Goal: Leave review/rating

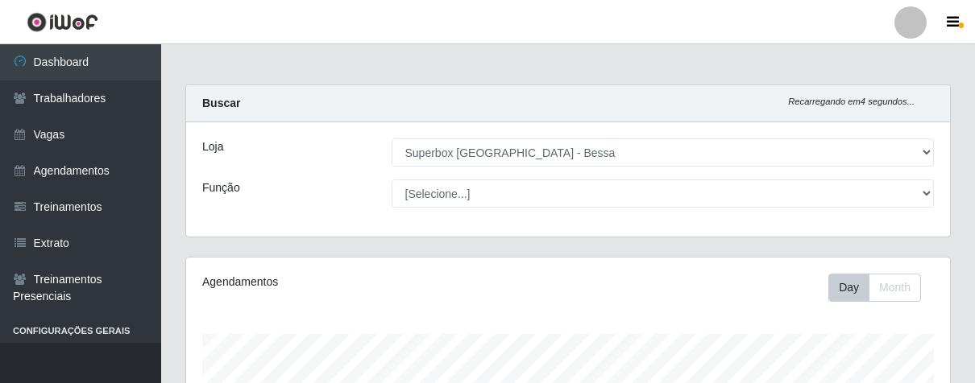
select select "206"
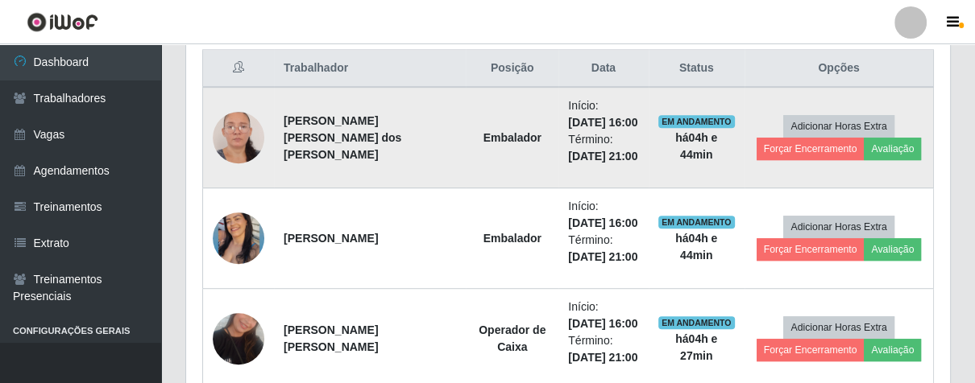
scroll to position [333, 763]
click at [873, 148] on button "Avaliação" at bounding box center [891, 149] width 57 height 23
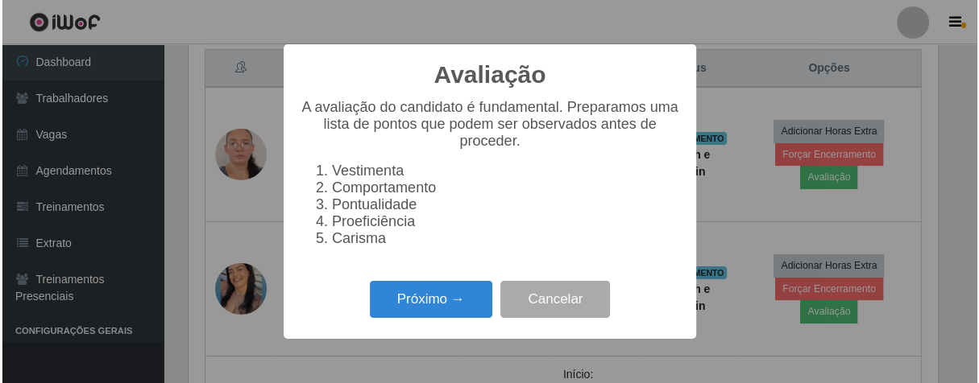
scroll to position [333, 754]
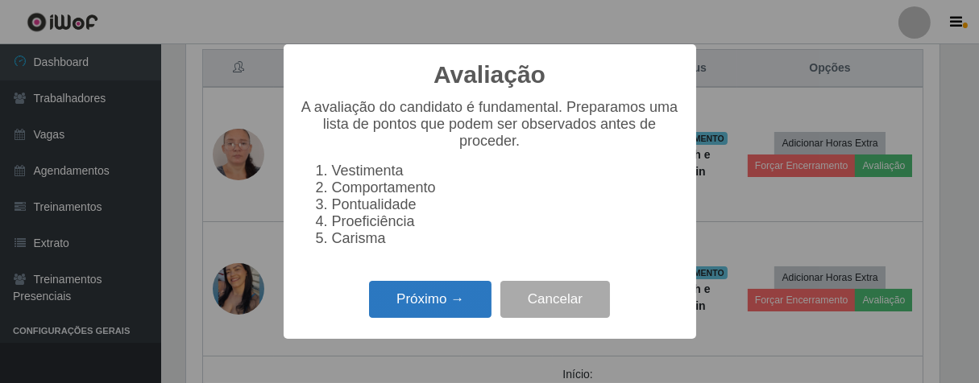
click at [455, 295] on button "Próximo →" at bounding box center [430, 300] width 122 height 38
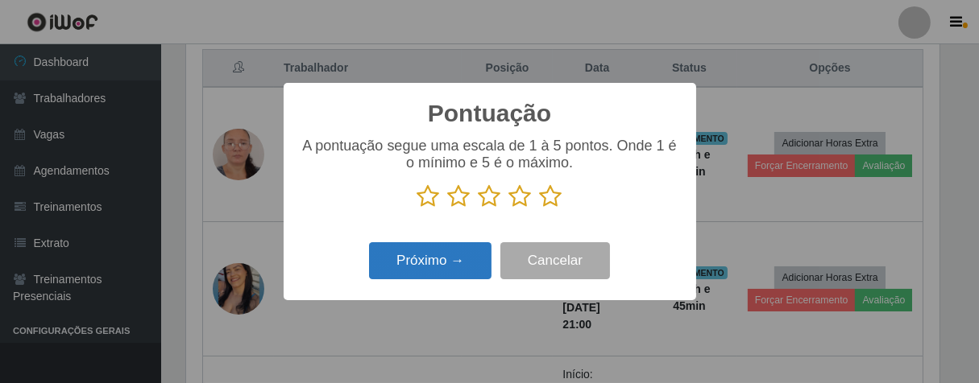
scroll to position [805108, 804689]
click at [543, 202] on icon at bounding box center [551, 196] width 23 height 24
click at [540, 209] on input "radio" at bounding box center [540, 209] width 0 height 0
click at [451, 277] on button "Próximo →" at bounding box center [430, 261] width 122 height 38
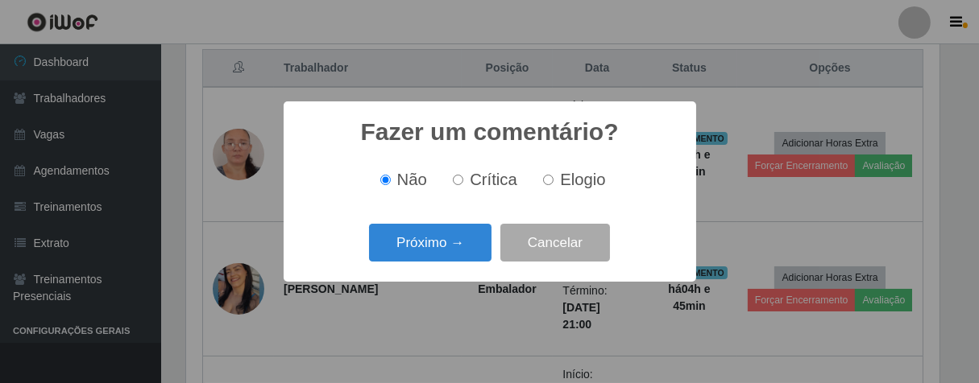
click at [549, 179] on input "Elogio" at bounding box center [548, 180] width 10 height 10
radio input "true"
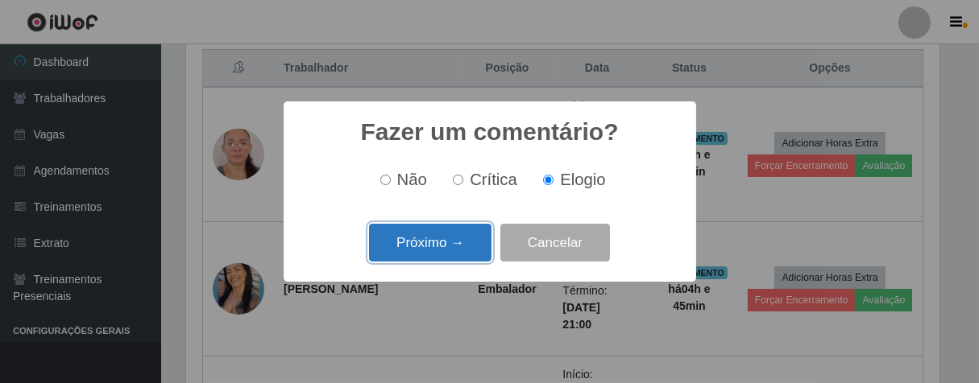
click at [461, 232] on button "Próximo →" at bounding box center [430, 243] width 122 height 38
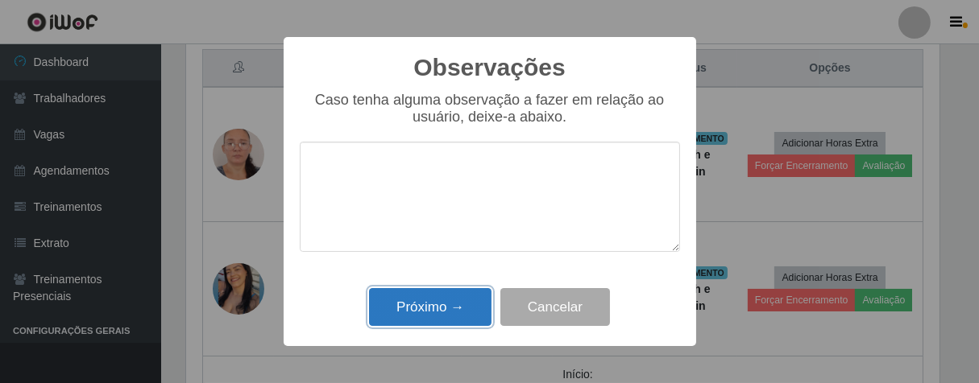
click at [466, 296] on button "Próximo →" at bounding box center [430, 307] width 122 height 38
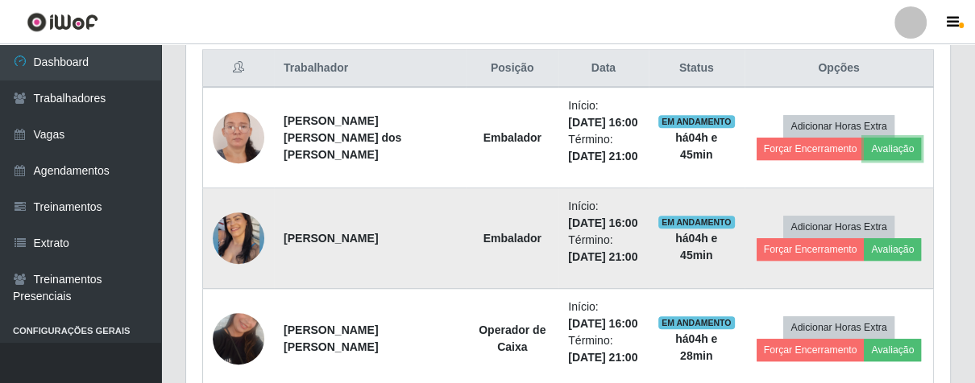
scroll to position [333, 763]
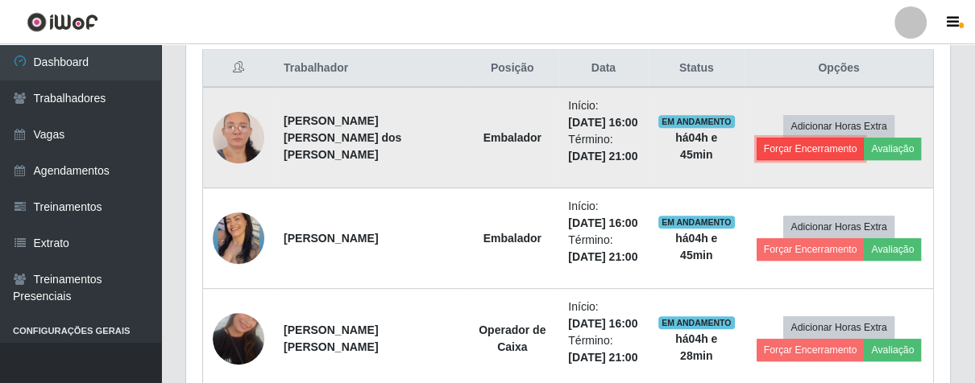
click at [765, 150] on button "Forçar Encerramento" at bounding box center [810, 149] width 108 height 23
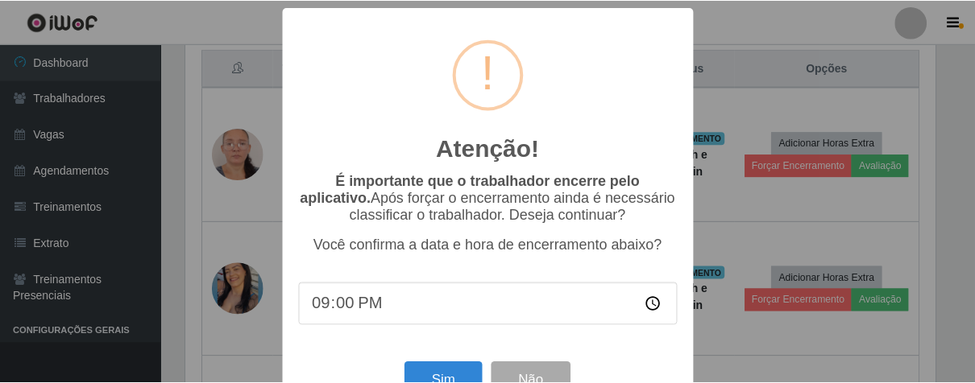
scroll to position [56, 0]
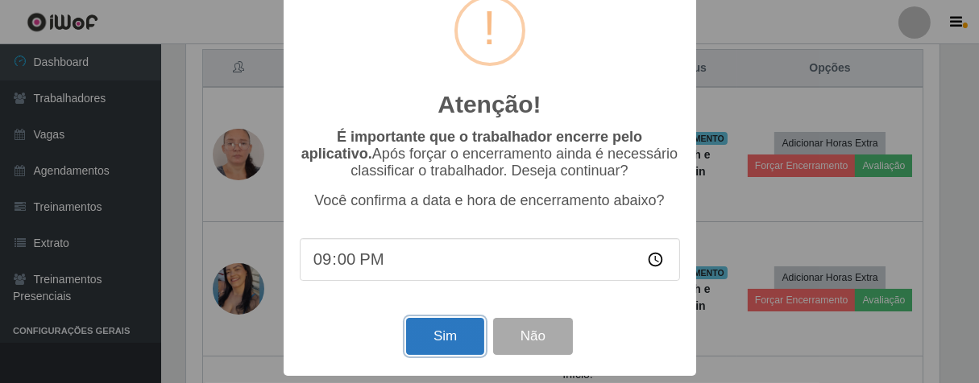
click at [455, 336] on button "Sim" at bounding box center [445, 337] width 78 height 38
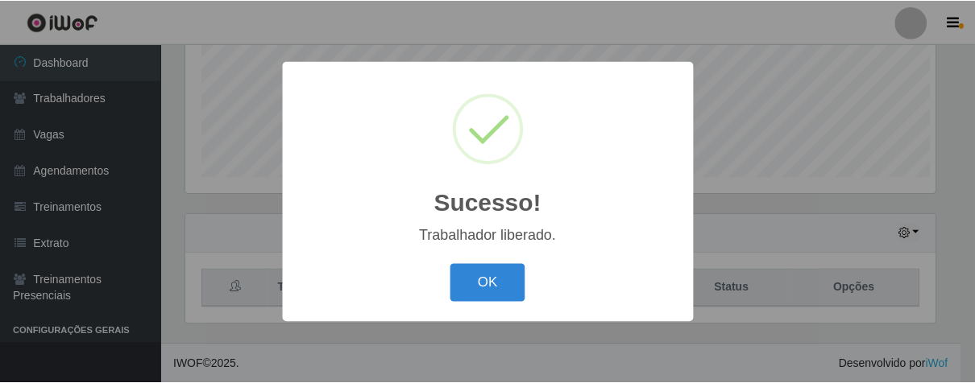
scroll to position [333, 754]
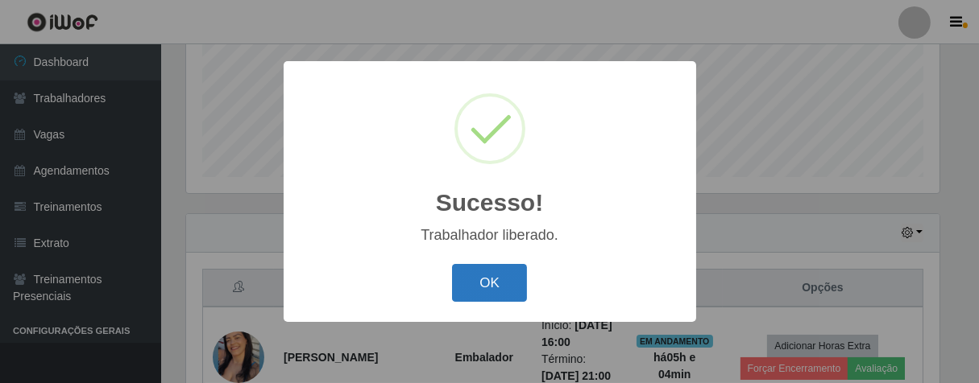
click at [482, 285] on button "OK" at bounding box center [489, 283] width 75 height 38
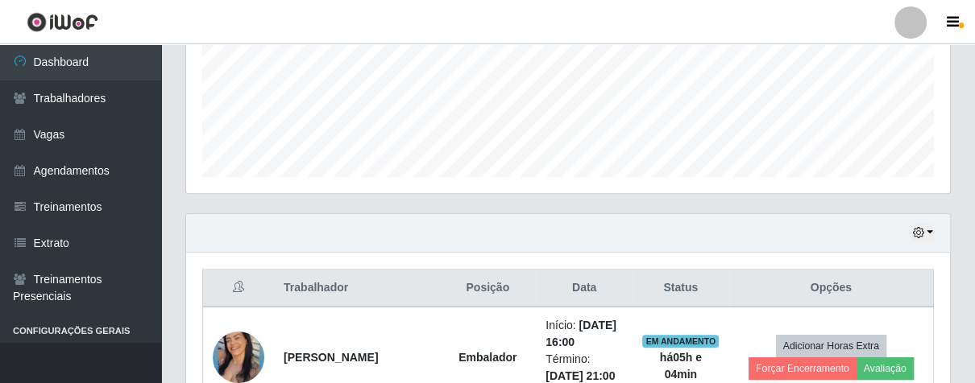
scroll to position [667, 0]
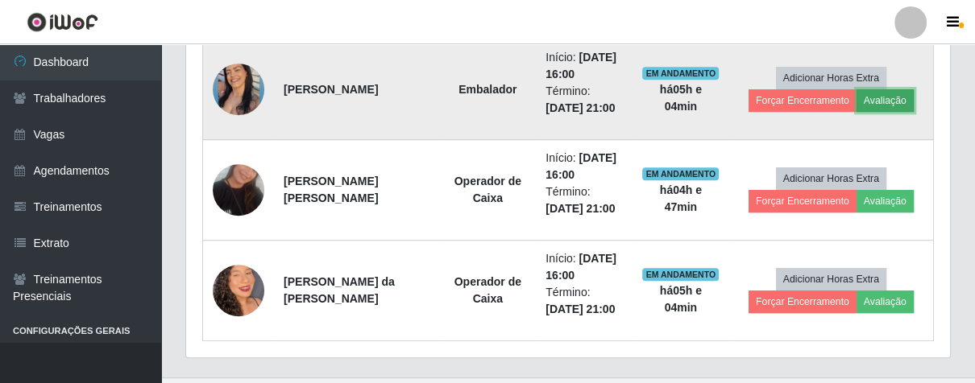
click at [892, 95] on button "Avaliação" at bounding box center [884, 100] width 57 height 23
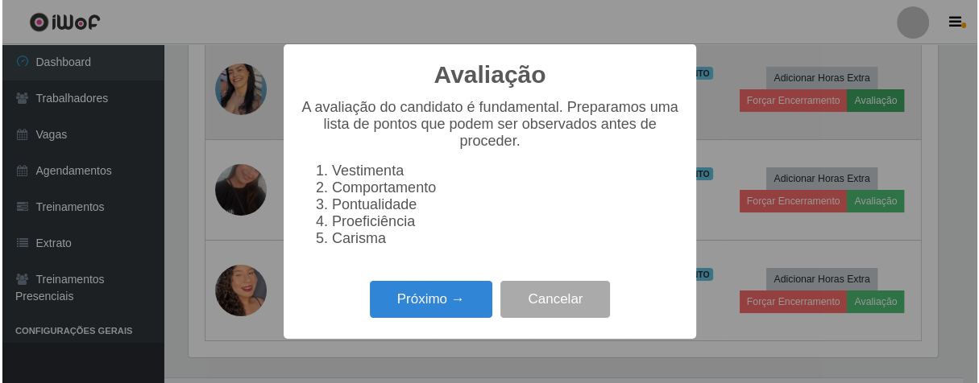
scroll to position [333, 754]
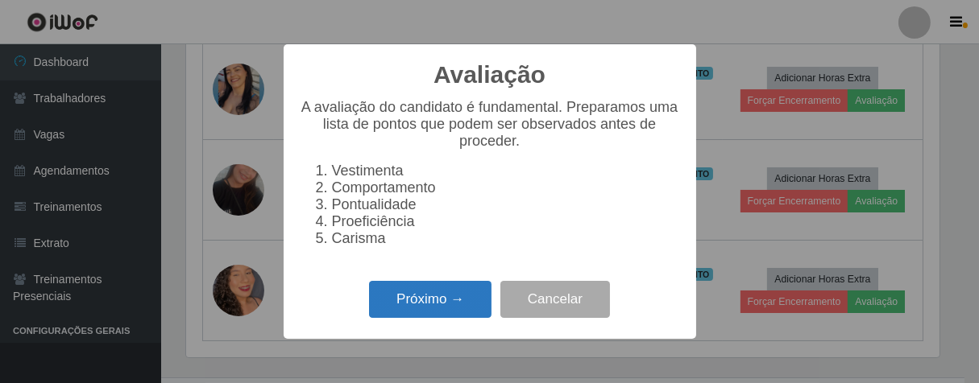
click at [458, 300] on button "Próximo →" at bounding box center [430, 300] width 122 height 38
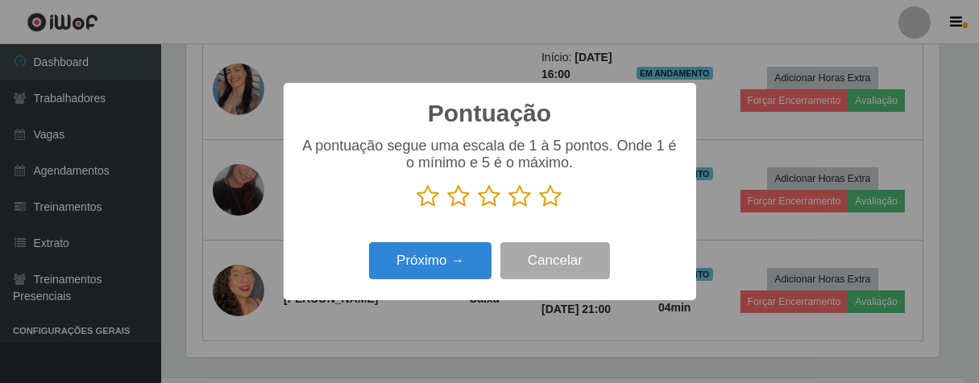
click at [544, 191] on icon at bounding box center [551, 196] width 23 height 24
click at [540, 209] on input "radio" at bounding box center [540, 209] width 0 height 0
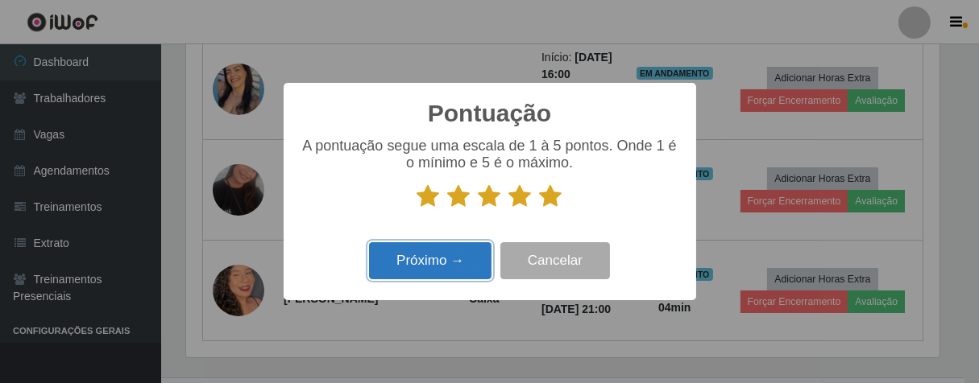
click at [469, 255] on button "Próximo →" at bounding box center [430, 261] width 122 height 38
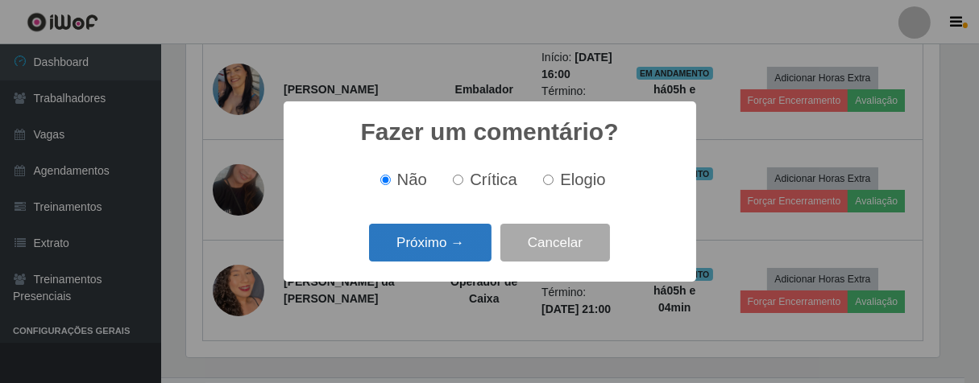
drag, startPoint x: 450, startPoint y: 219, endPoint x: 449, endPoint y: 238, distance: 18.5
click at [450, 220] on div "Fazer um comentário? × Não Crítica Elogio Próximo → Cancelar" at bounding box center [490, 191] width 412 height 180
click at [449, 238] on button "Próximo →" at bounding box center [430, 243] width 122 height 38
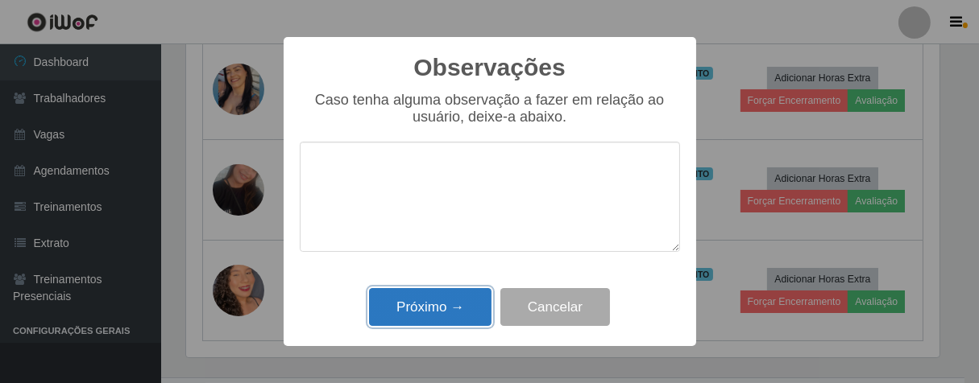
click at [460, 313] on button "Próximo →" at bounding box center [430, 307] width 122 height 38
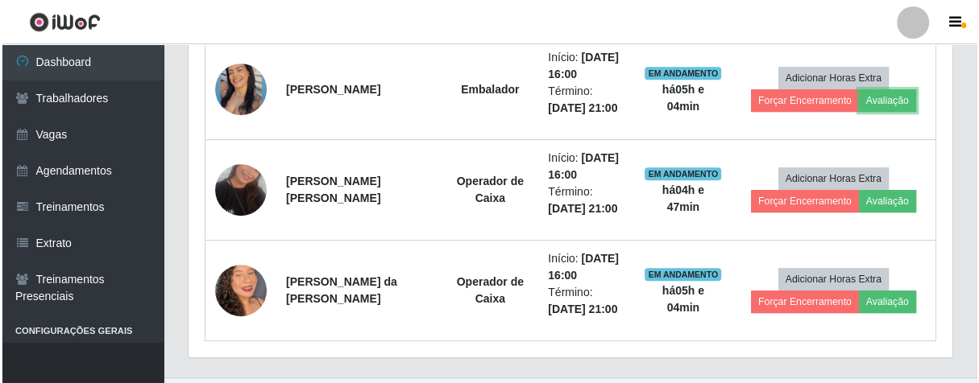
scroll to position [333, 763]
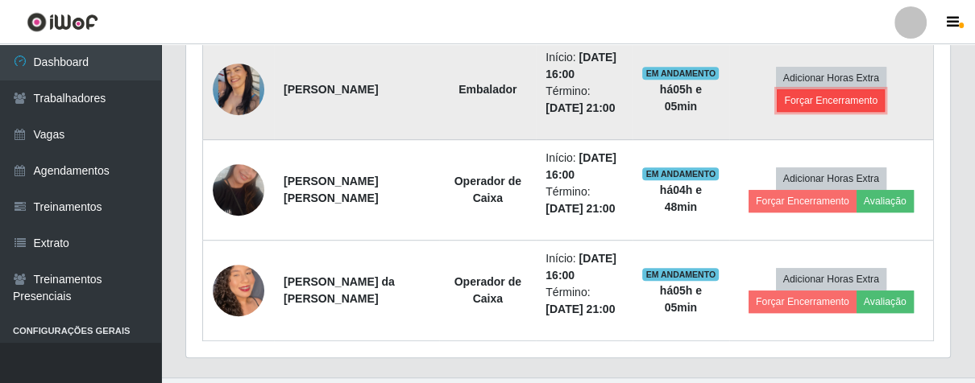
click at [802, 101] on button "Forçar Encerramento" at bounding box center [830, 100] width 108 height 23
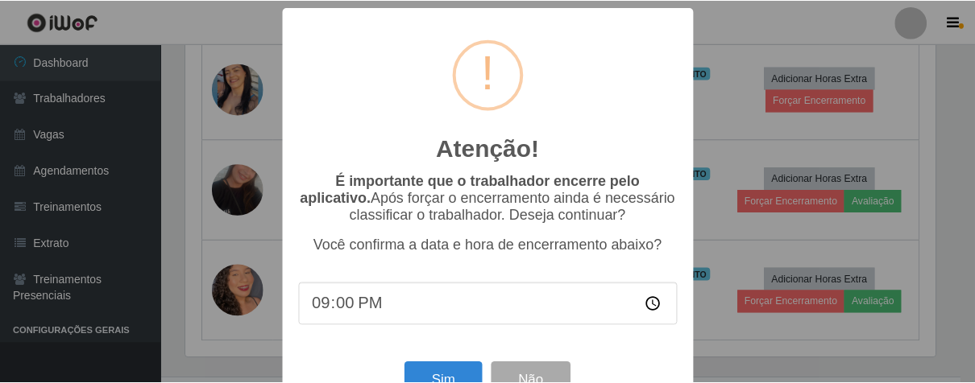
scroll to position [56, 0]
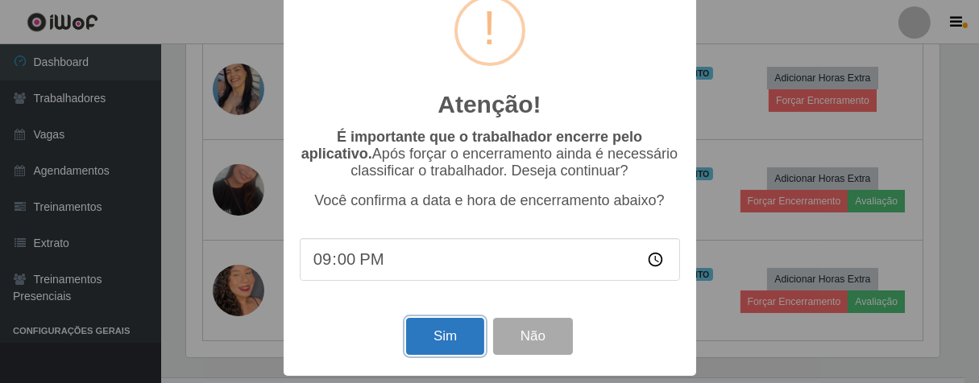
click at [439, 329] on button "Sim" at bounding box center [445, 337] width 78 height 38
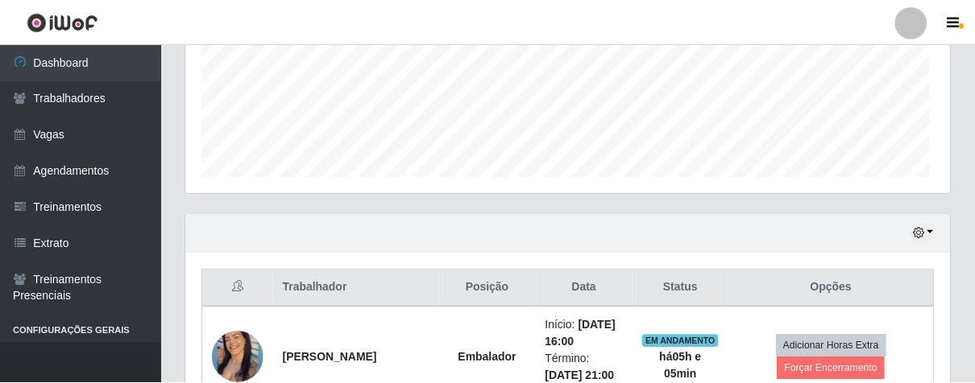
scroll to position [333, 754]
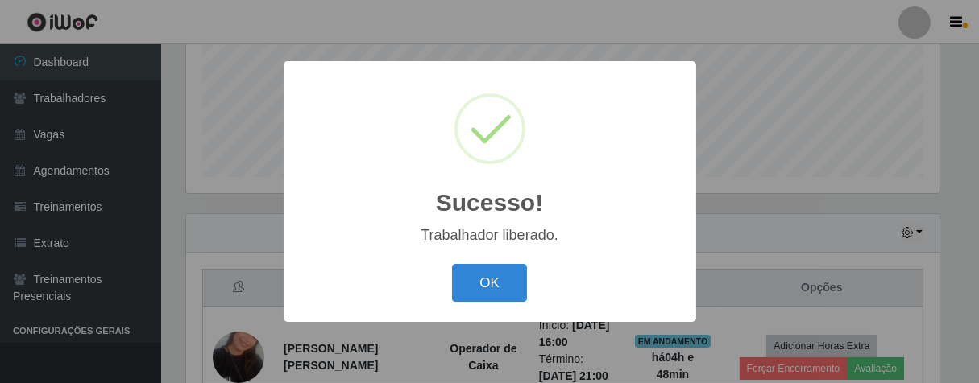
click at [505, 263] on div "OK Cancel" at bounding box center [490, 283] width 380 height 46
click at [504, 273] on button "OK" at bounding box center [489, 283] width 75 height 38
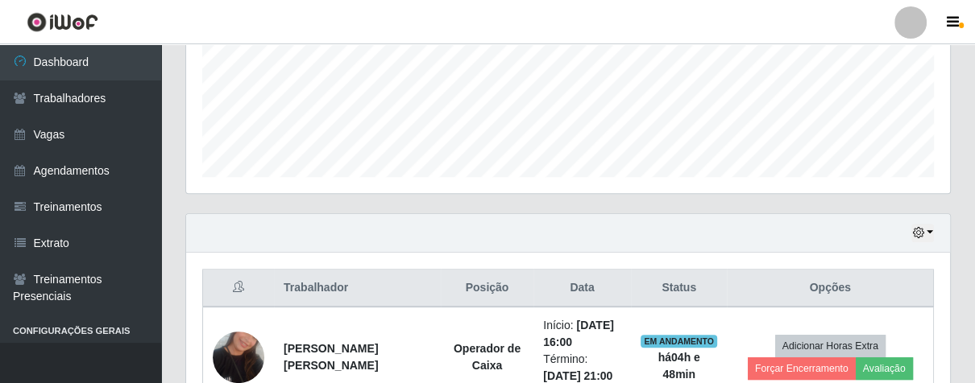
scroll to position [599, 0]
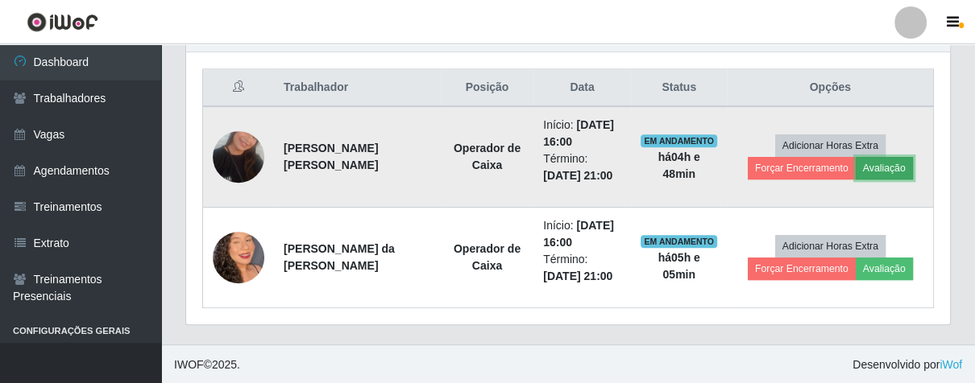
click at [877, 161] on button "Avaliação" at bounding box center [883, 168] width 57 height 23
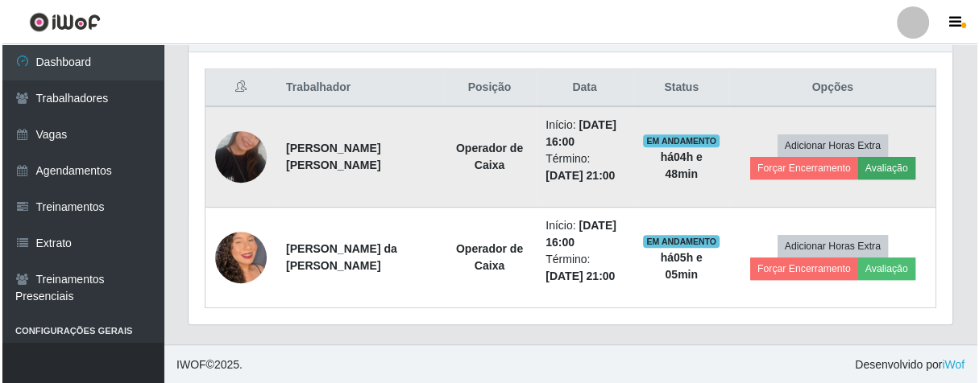
scroll to position [333, 754]
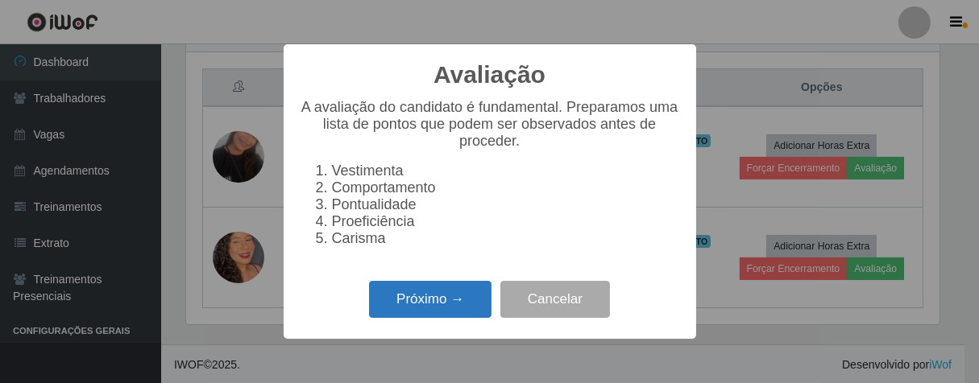
click at [457, 315] on button "Próximo →" at bounding box center [430, 300] width 122 height 38
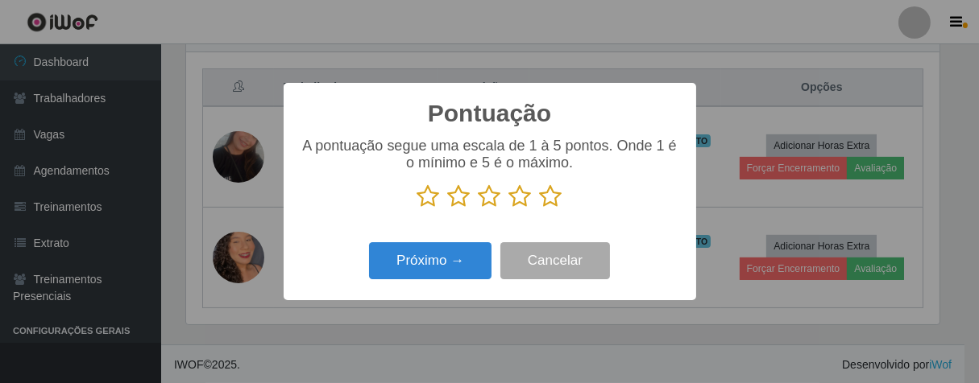
scroll to position [805108, 804689]
drag, startPoint x: 554, startPoint y: 199, endPoint x: 527, endPoint y: 214, distance: 31.4
click at [550, 202] on icon at bounding box center [551, 196] width 23 height 24
click at [540, 209] on input "radio" at bounding box center [540, 209] width 0 height 0
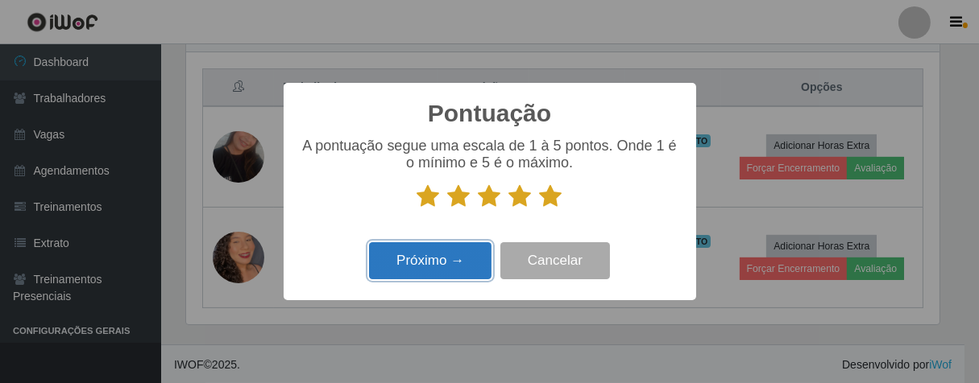
click at [463, 263] on button "Próximo →" at bounding box center [430, 261] width 122 height 38
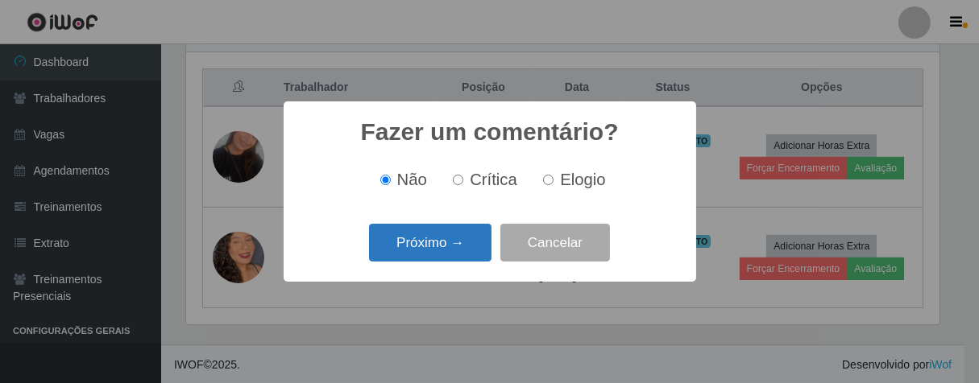
click at [439, 253] on button "Próximo →" at bounding box center [430, 243] width 122 height 38
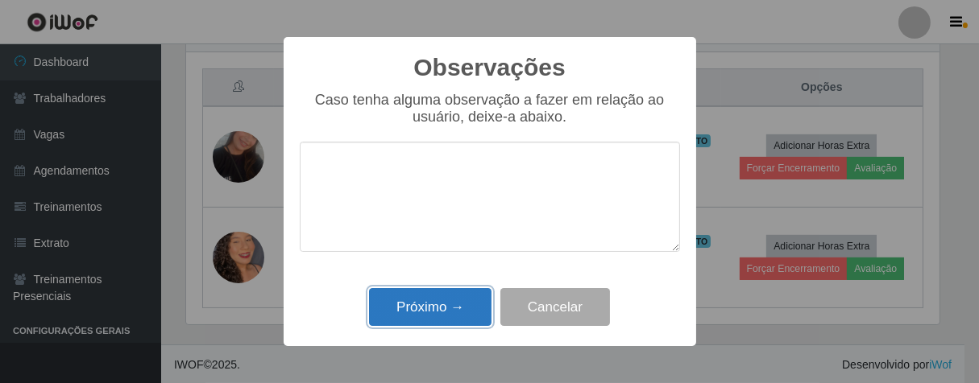
click at [457, 318] on button "Próximo →" at bounding box center [430, 307] width 122 height 38
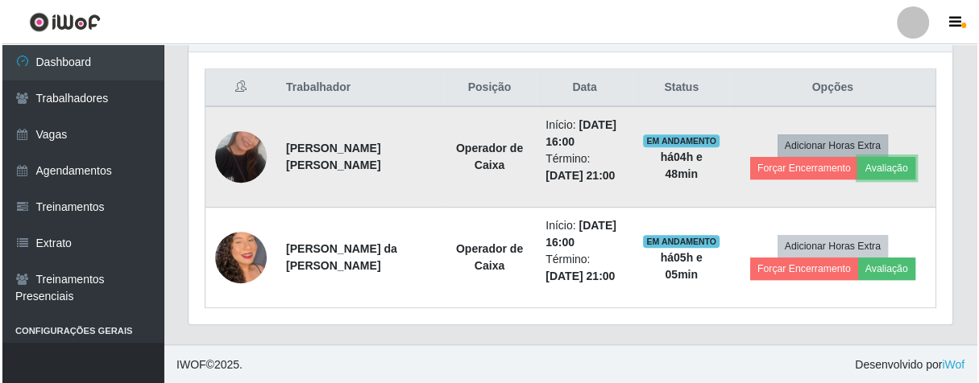
scroll to position [333, 763]
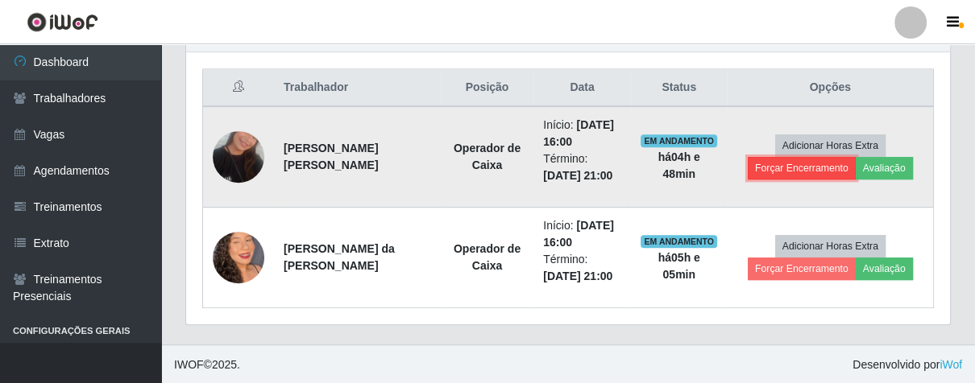
click at [805, 162] on button "Forçar Encerramento" at bounding box center [801, 168] width 108 height 23
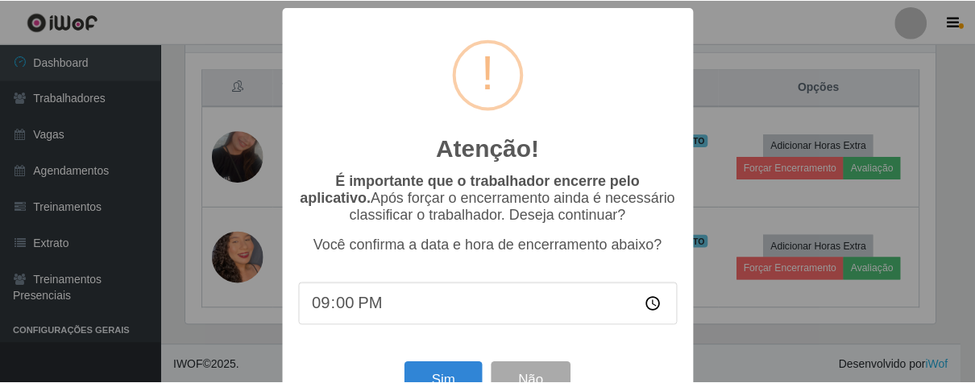
scroll to position [0, 0]
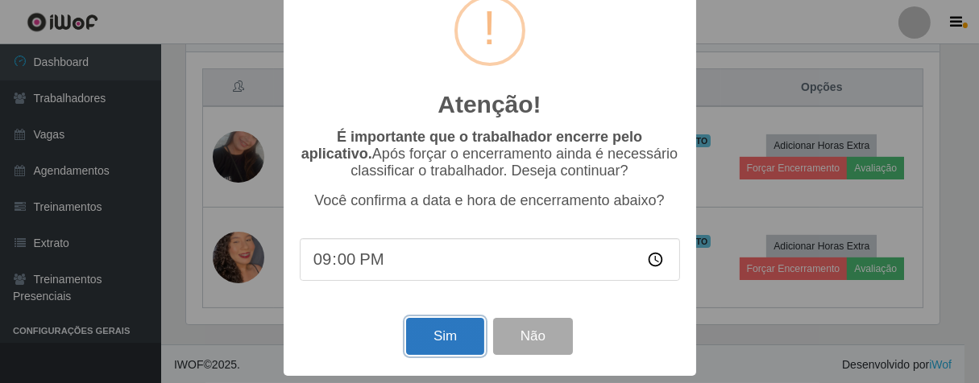
click at [437, 325] on button "Sim" at bounding box center [445, 337] width 78 height 38
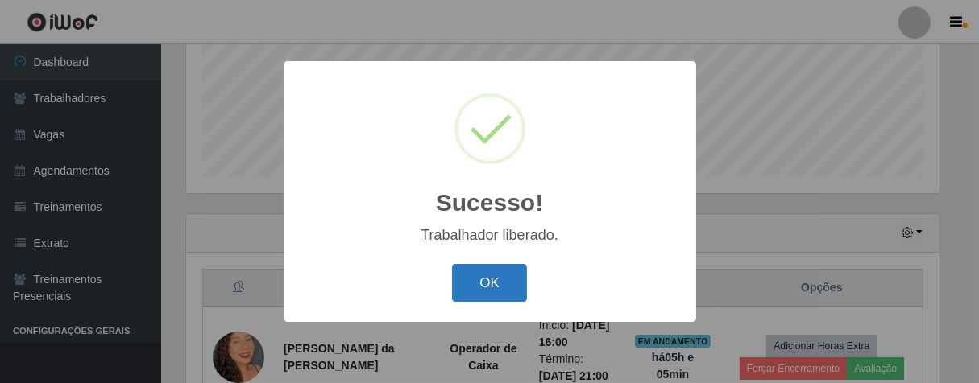
click at [487, 275] on button "OK" at bounding box center [489, 283] width 75 height 38
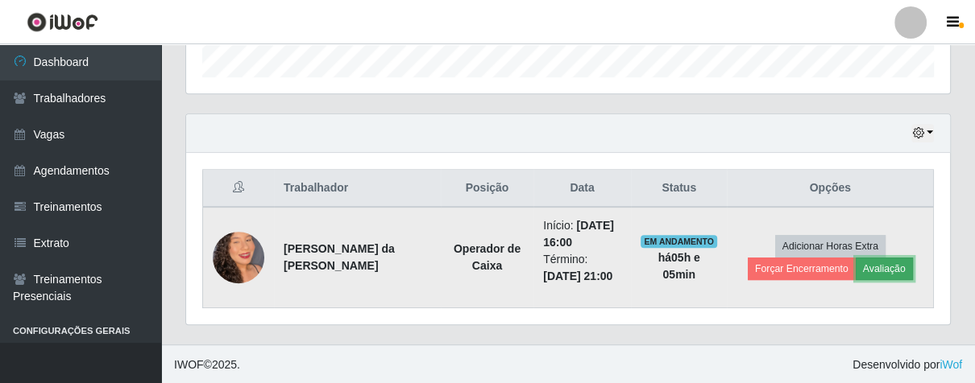
click at [858, 267] on button "Avaliação" at bounding box center [883, 269] width 57 height 23
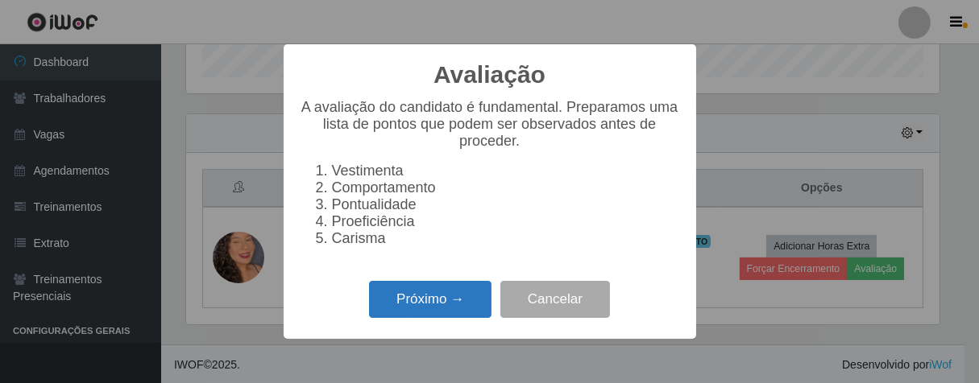
click at [452, 305] on button "Próximo →" at bounding box center [430, 300] width 122 height 38
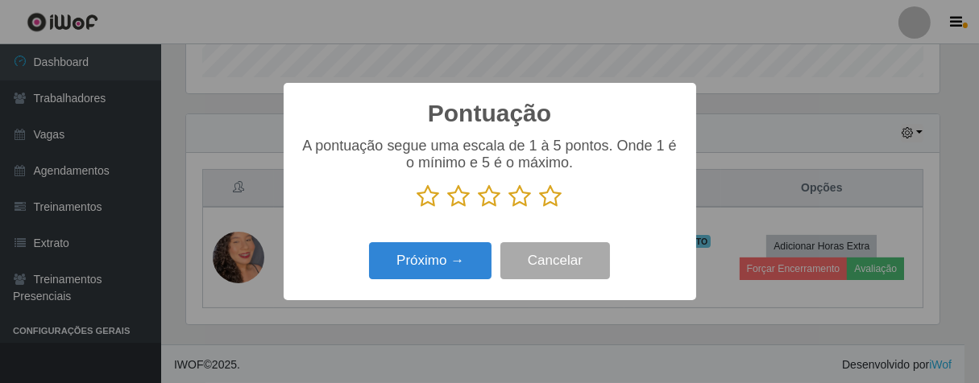
drag, startPoint x: 549, startPoint y: 204, endPoint x: 484, endPoint y: 204, distance: 65.2
click at [545, 201] on icon at bounding box center [551, 196] width 23 height 24
click at [540, 209] on input "radio" at bounding box center [540, 209] width 0 height 0
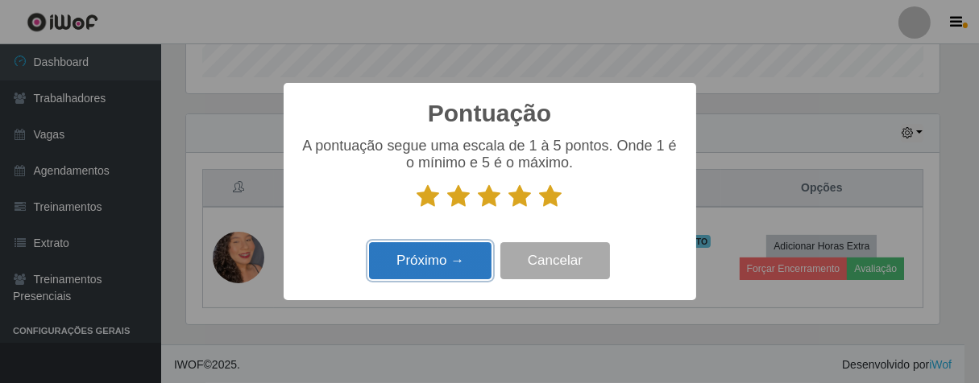
click at [459, 254] on button "Próximo →" at bounding box center [430, 261] width 122 height 38
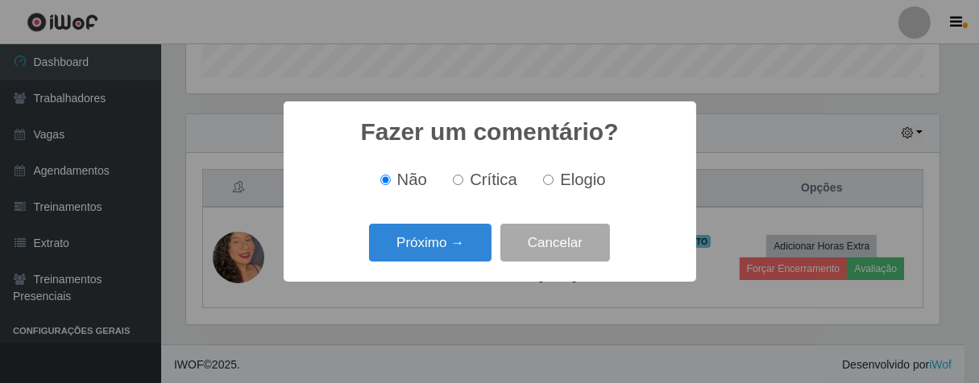
scroll to position [805108, 804689]
click at [406, 255] on button "Próximo →" at bounding box center [430, 243] width 122 height 38
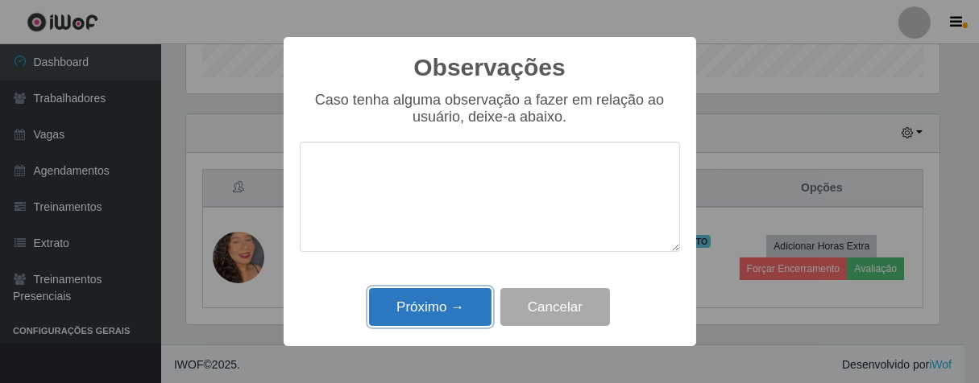
click at [462, 325] on button "Próximo →" at bounding box center [430, 307] width 122 height 38
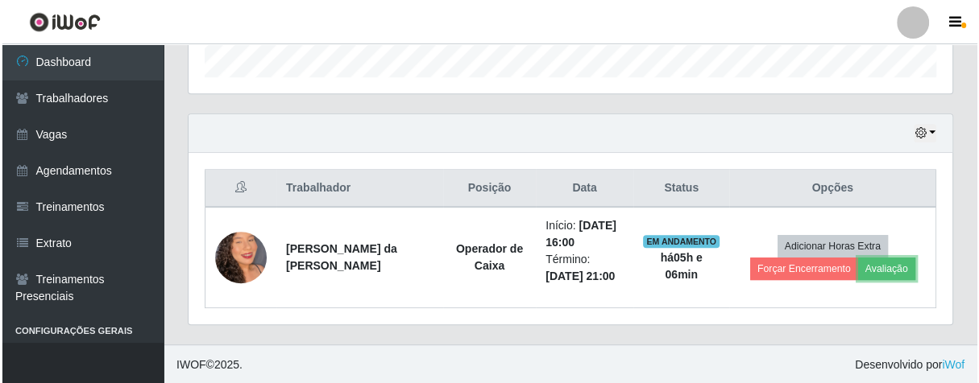
scroll to position [333, 763]
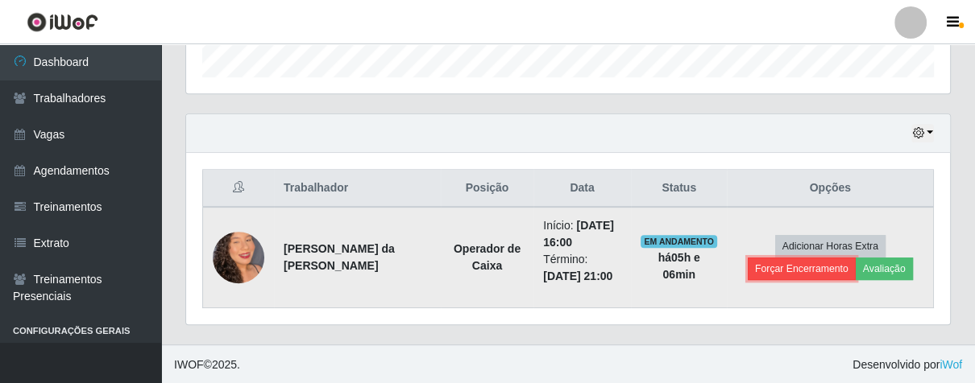
click at [786, 278] on button "Forçar Encerramento" at bounding box center [801, 269] width 108 height 23
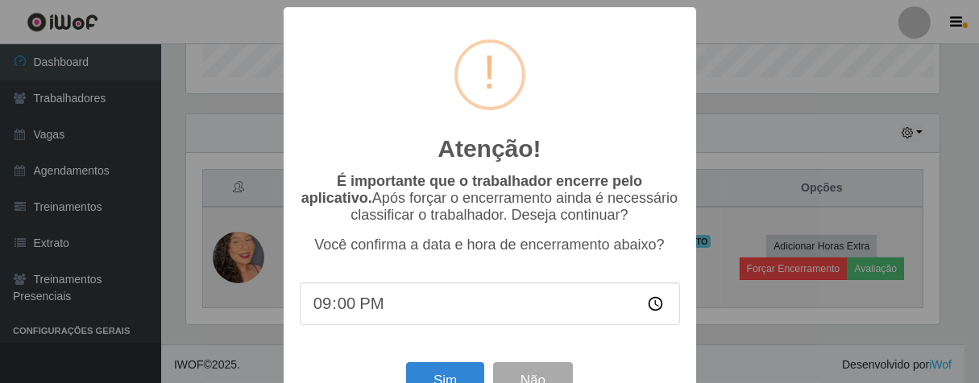
scroll to position [333, 754]
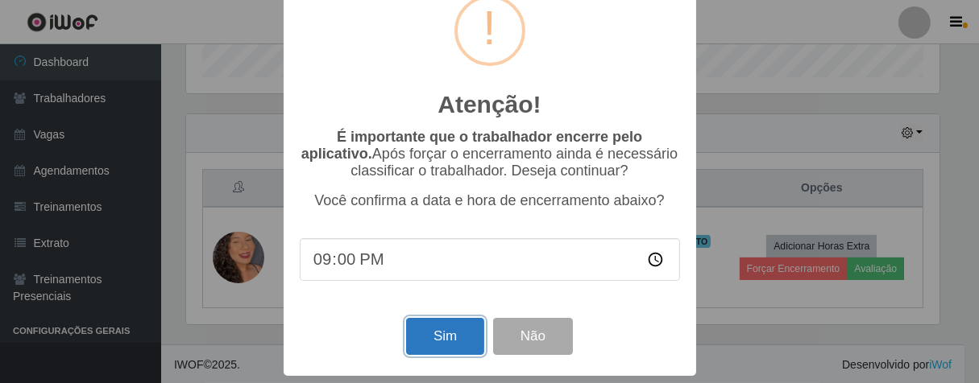
click at [433, 335] on button "Sim" at bounding box center [445, 337] width 78 height 38
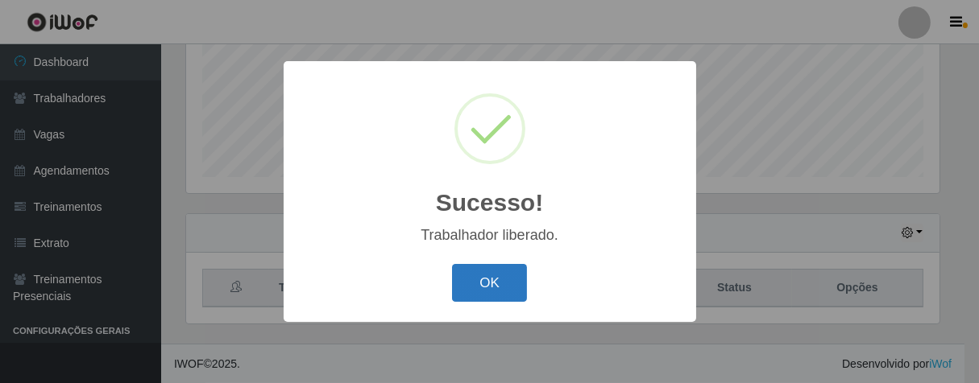
click at [491, 291] on button "OK" at bounding box center [489, 283] width 75 height 38
